Goal: Obtain resource: Obtain resource

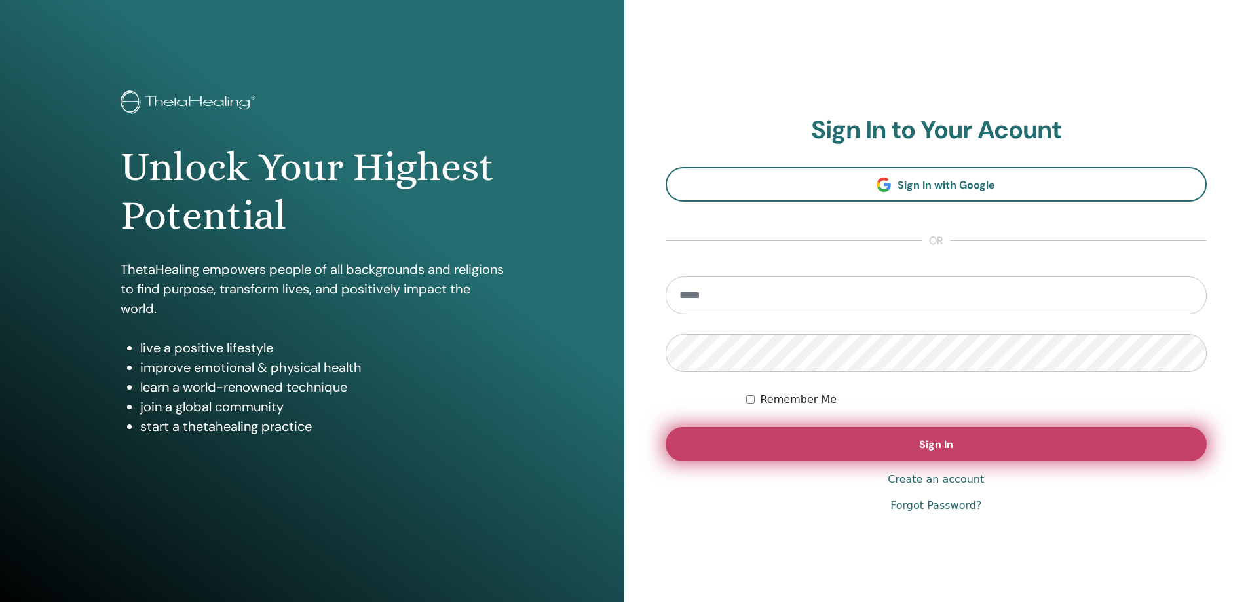
type input "**********"
click at [937, 441] on span "Sign In" at bounding box center [936, 444] width 34 height 14
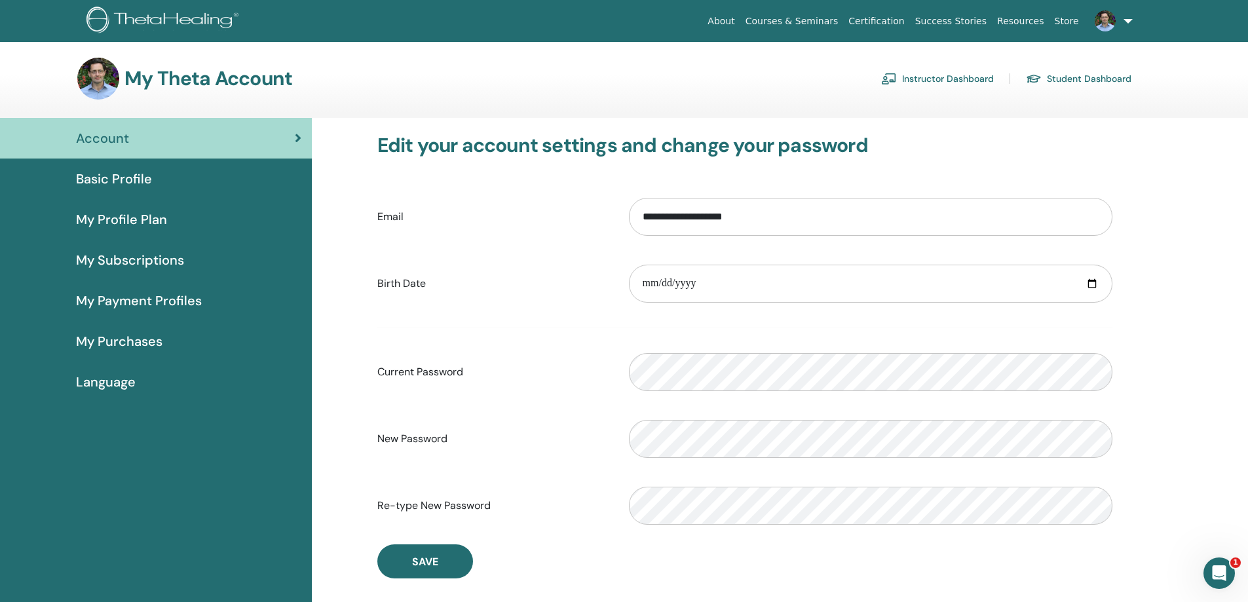
drag, startPoint x: 157, startPoint y: 75, endPoint x: 158, endPoint y: 89, distance: 14.5
click at [158, 89] on h3 "My Theta Account" at bounding box center [208, 79] width 168 height 24
click at [98, 73] on img at bounding box center [98, 79] width 42 height 42
click at [1130, 17] on link at bounding box center [1111, 21] width 54 height 42
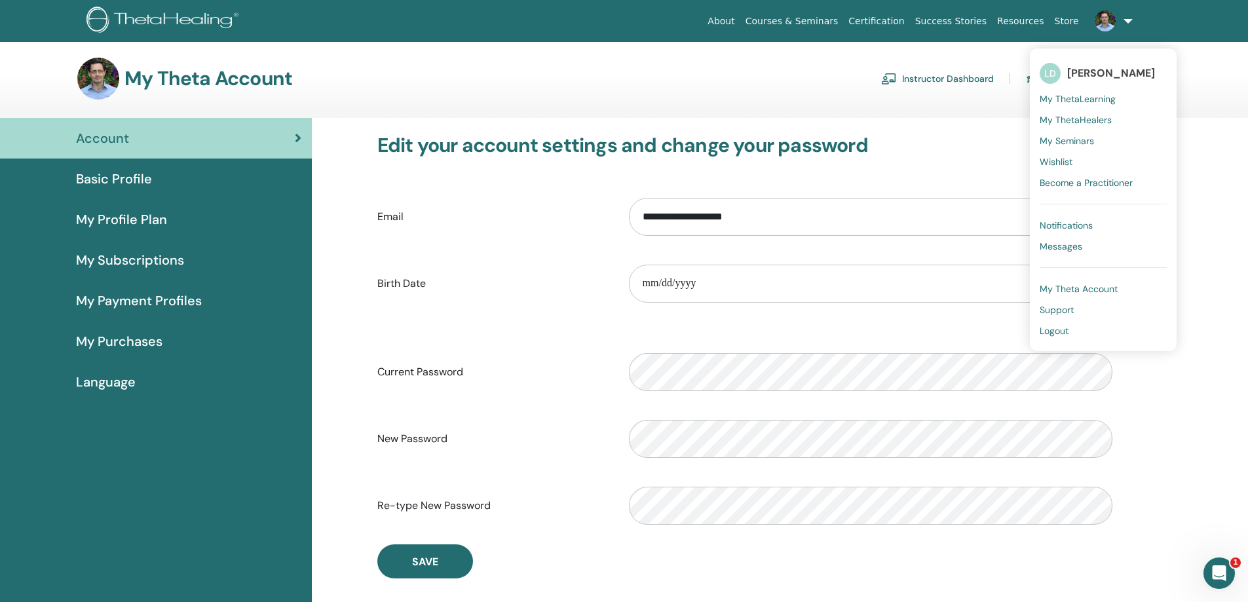
click at [1076, 244] on span "Messages" at bounding box center [1060, 246] width 43 height 12
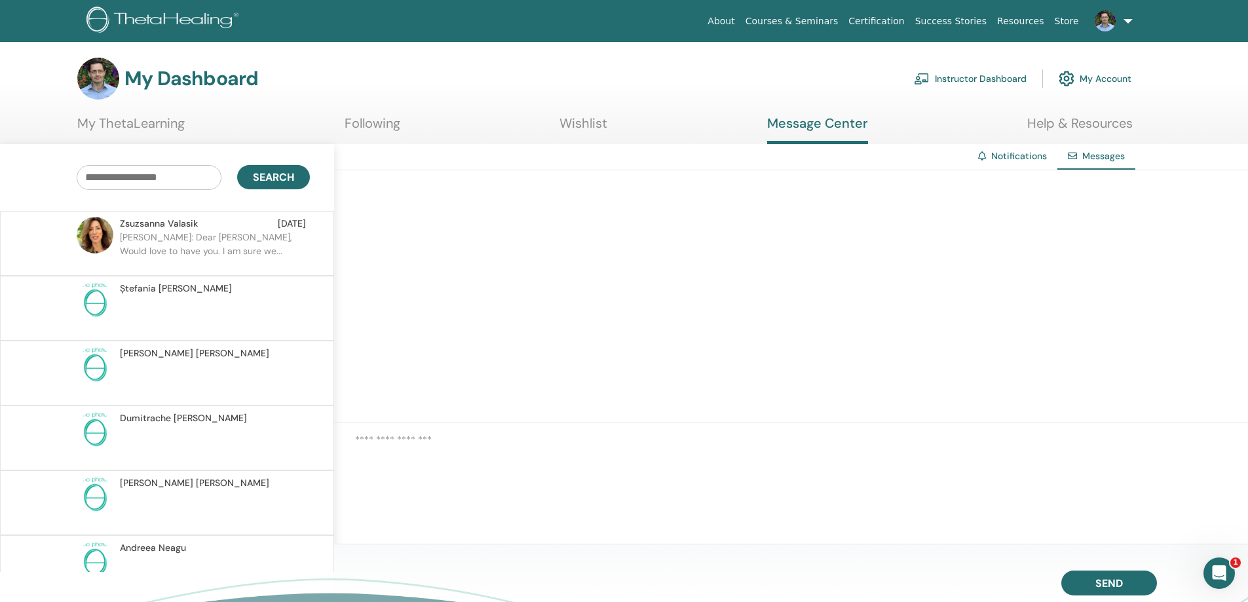
click at [992, 75] on link "Instructor Dashboard" at bounding box center [970, 78] width 113 height 29
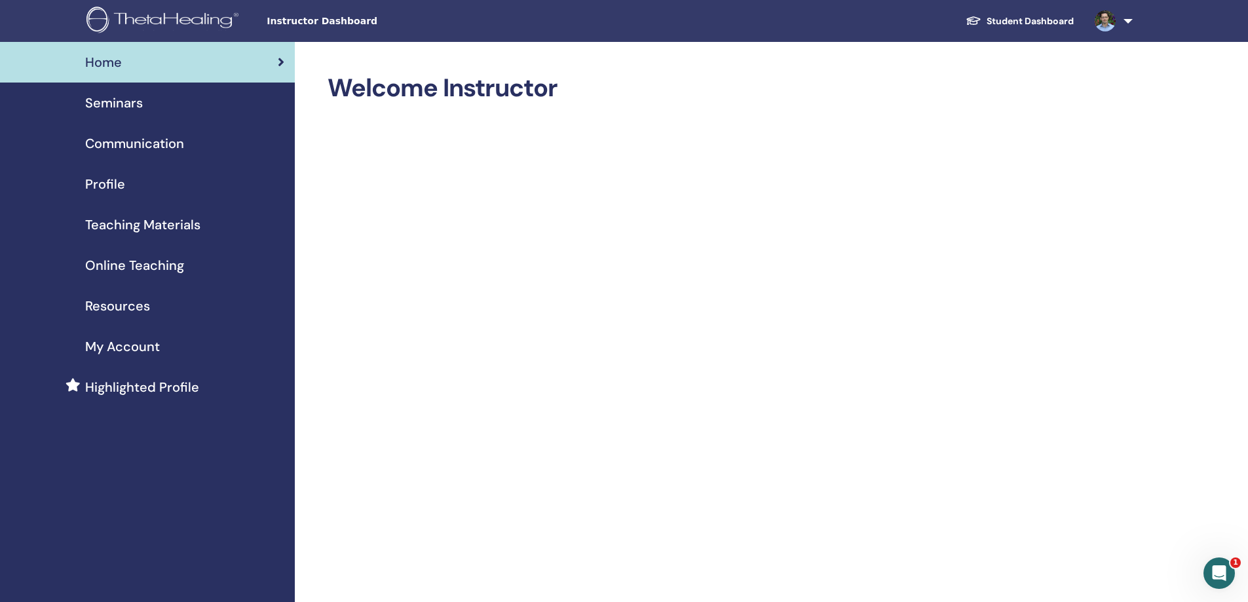
click at [135, 223] on span "Teaching Materials" at bounding box center [142, 225] width 115 height 20
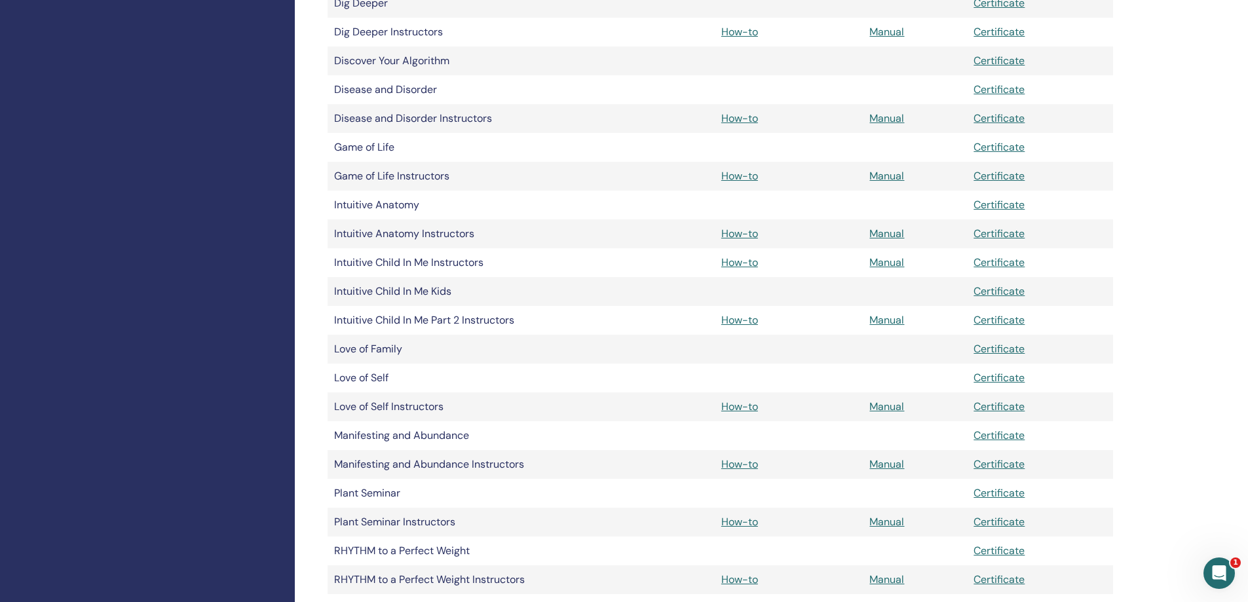
scroll to position [655, 0]
click at [882, 467] on link "Manual" at bounding box center [886, 463] width 35 height 14
